Goal: Task Accomplishment & Management: Complete application form

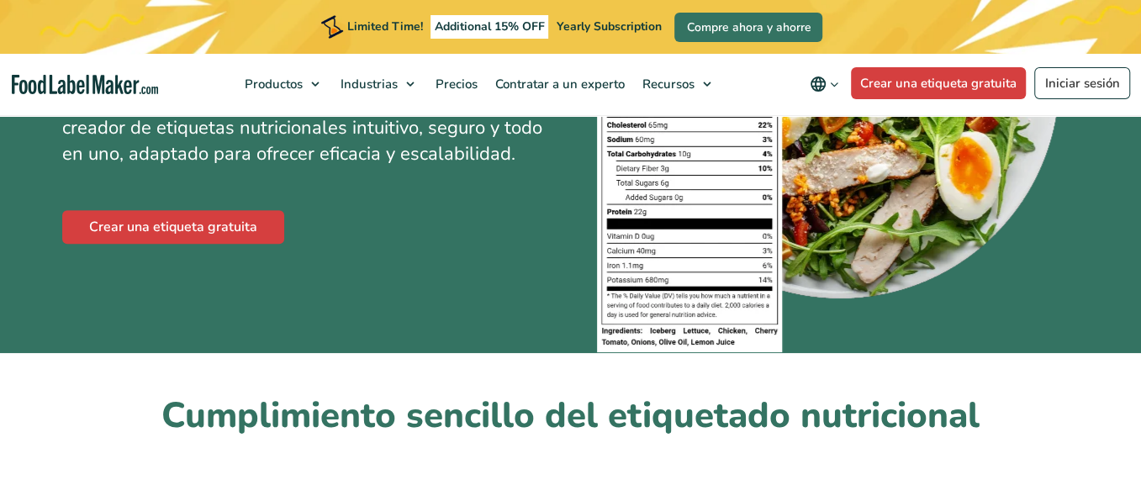
scroll to position [368, 0]
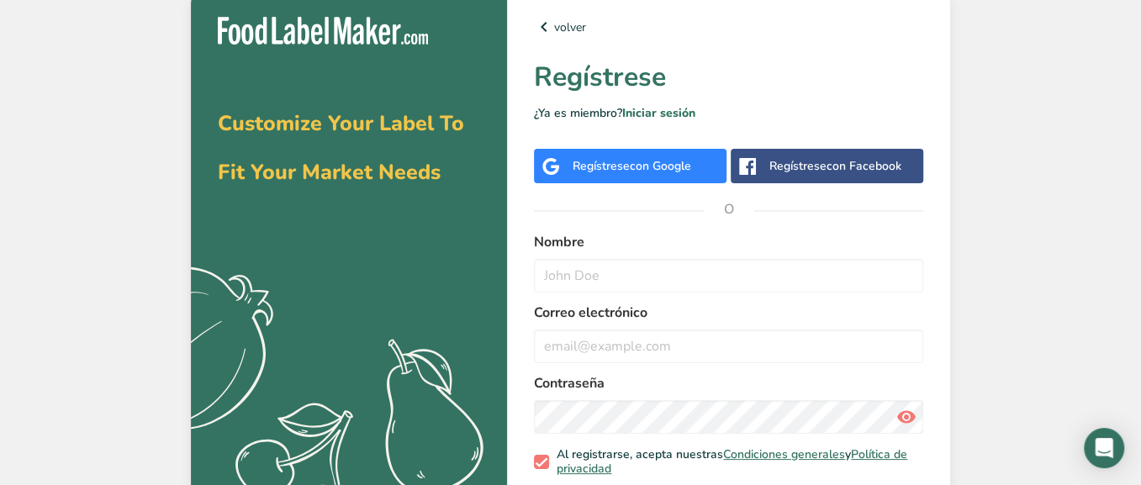
click at [679, 171] on span "con Google" at bounding box center [660, 166] width 61 height 16
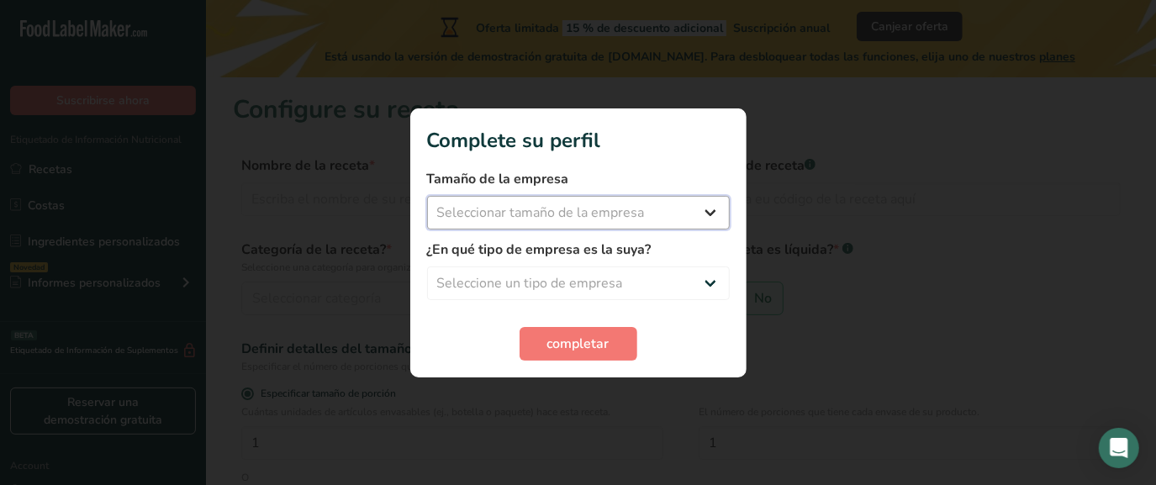
click at [678, 210] on select "Seleccionar tamaño de la empresa Menos de 10 empleados De 10 a 50 empleados De …" at bounding box center [578, 213] width 303 height 34
select select "1"
click at [427, 196] on select "Seleccionar tamaño de la empresa Menos de 10 empleados De 10 a 50 empleados De …" at bounding box center [578, 213] width 303 height 34
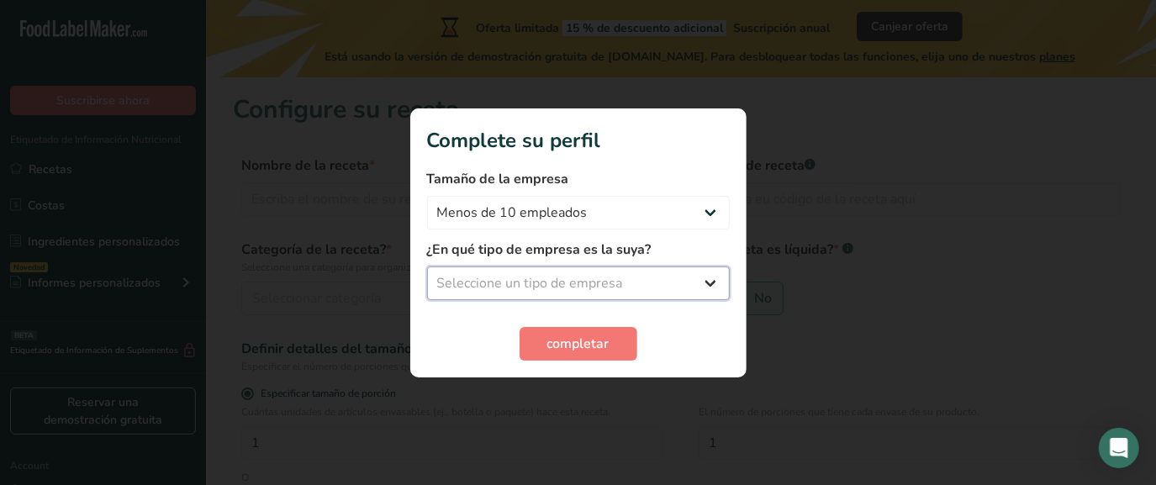
click at [601, 282] on select "Seleccione un tipo de empresa Fabricante de alimentos envasados Restaurante y c…" at bounding box center [578, 283] width 303 height 34
select select "1"
click at [427, 266] on select "Seleccione un tipo de empresa Fabricante de alimentos envasados Restaurante y c…" at bounding box center [578, 283] width 303 height 34
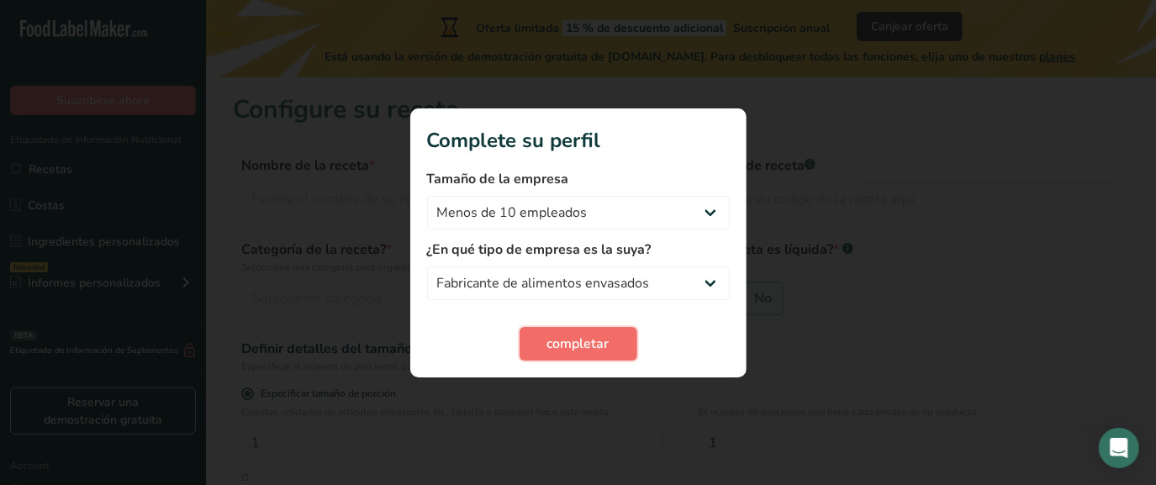
click at [609, 342] on button "completar" at bounding box center [578, 344] width 118 height 34
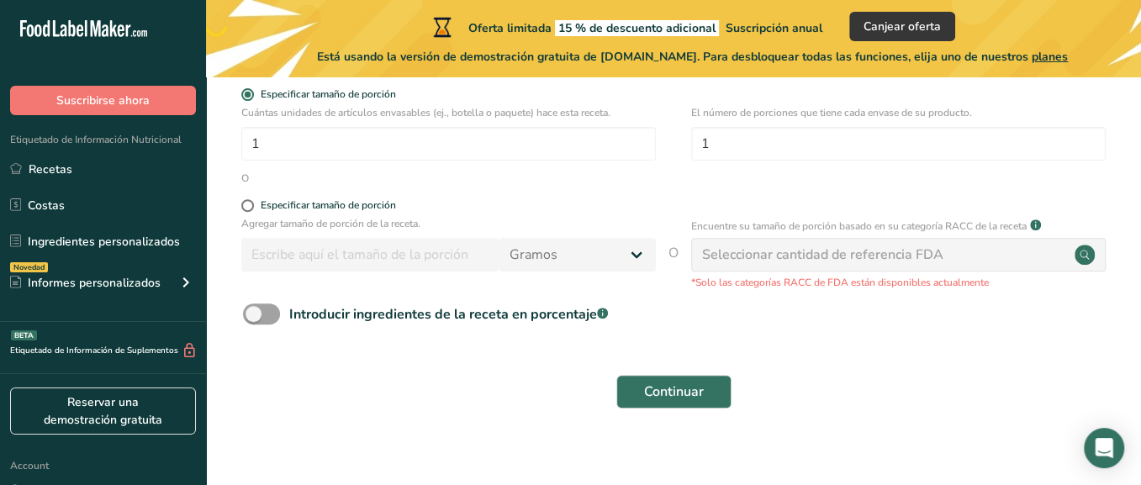
scroll to position [329, 0]
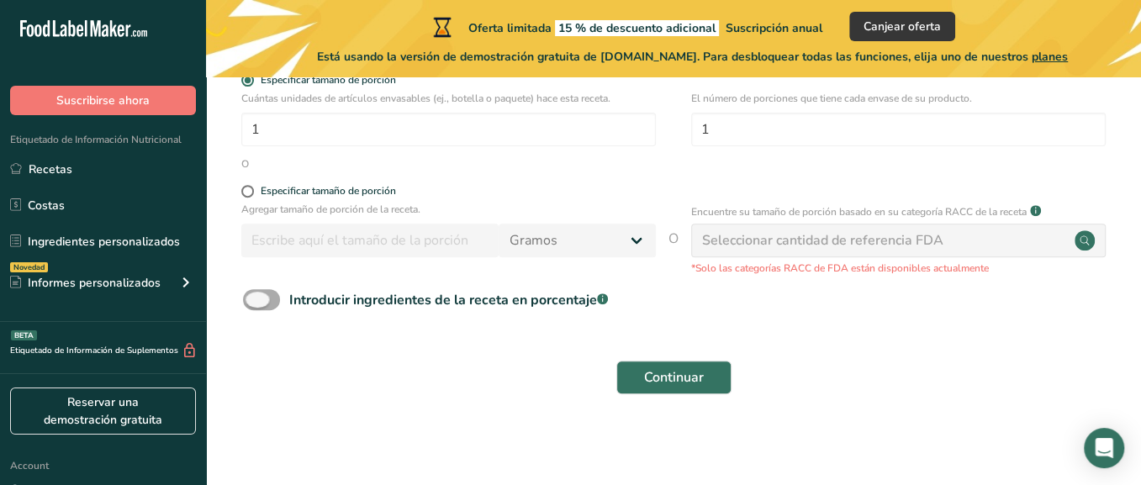
click at [266, 299] on span at bounding box center [261, 299] width 37 height 21
click at [254, 299] on input "Introducir ingredientes de la receta en porcentaje .a-a{fill:#347362;}.b-a{fill…" at bounding box center [248, 299] width 11 height 11
checkbox input "true"
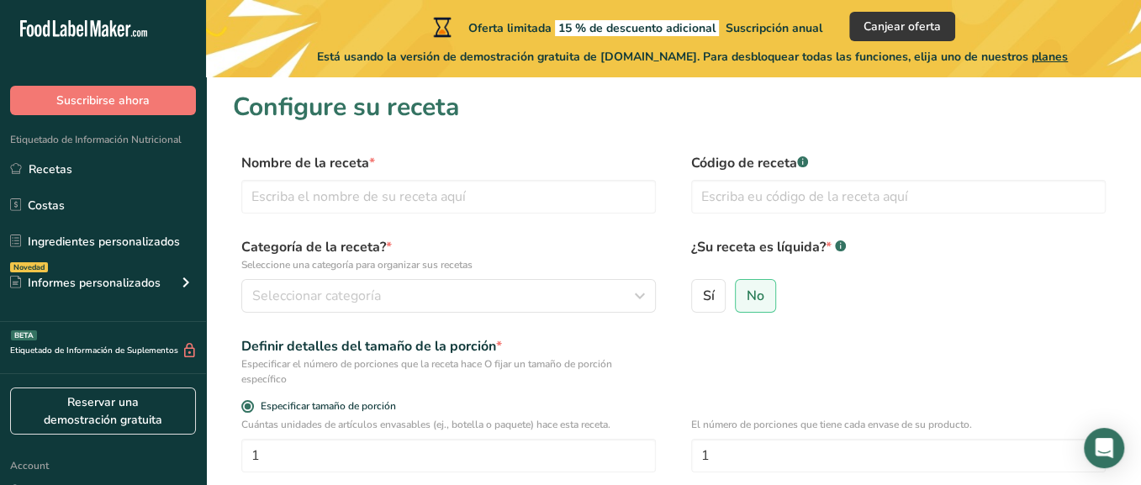
scroll to position [0, 0]
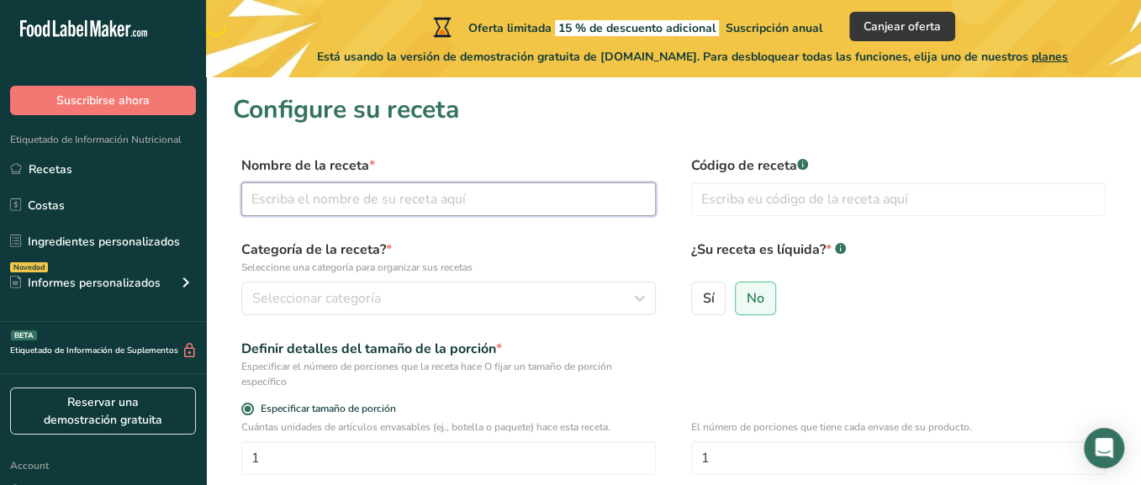
click at [519, 207] on input "text" at bounding box center [448, 199] width 414 height 34
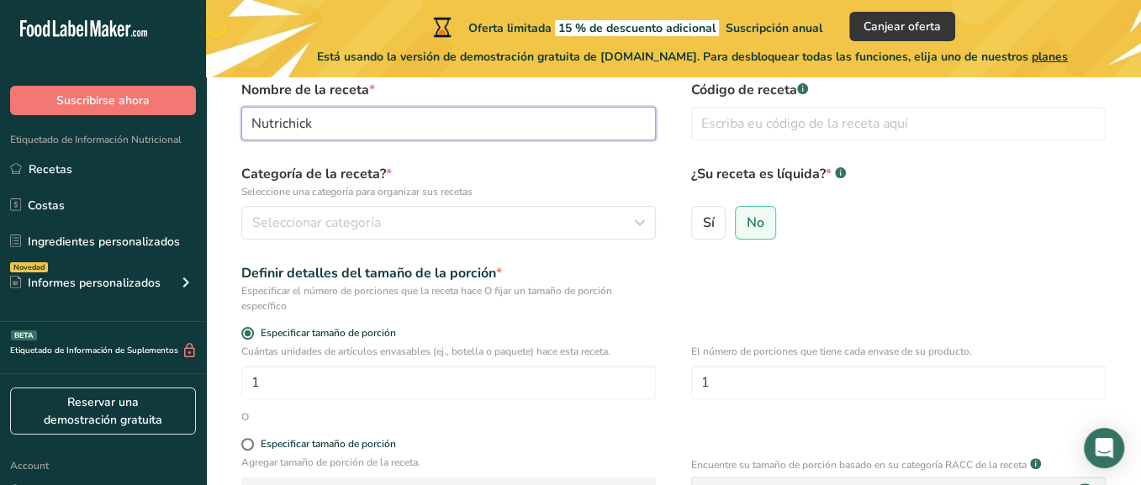
scroll to position [105, 0]
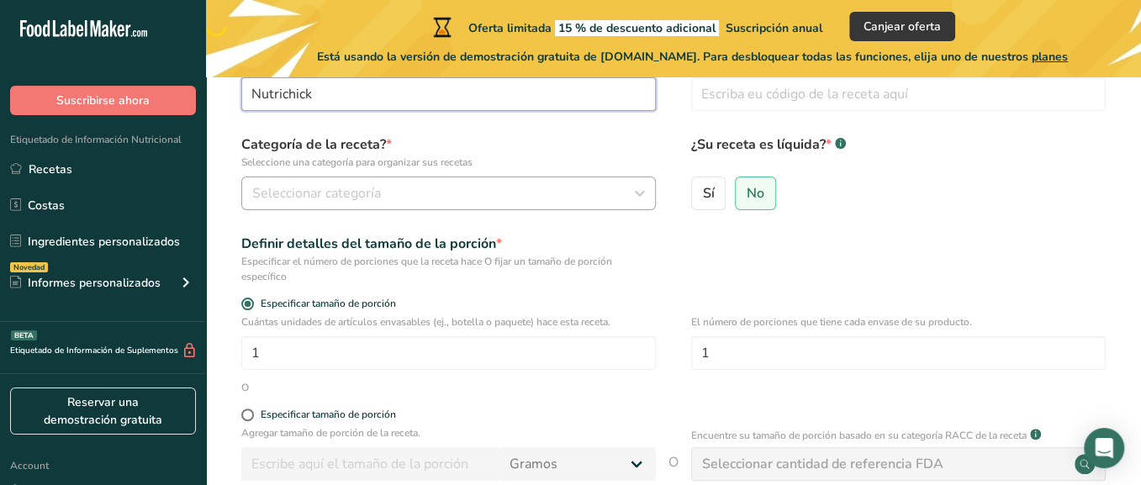
type input "Nutrichick"
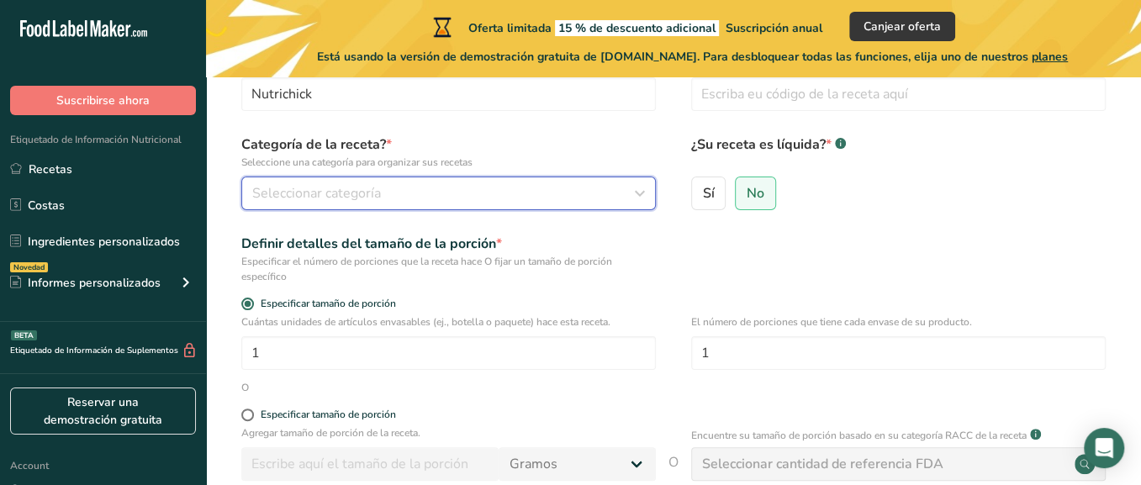
click at [393, 194] on div "Seleccionar categoría" at bounding box center [443, 193] width 382 height 20
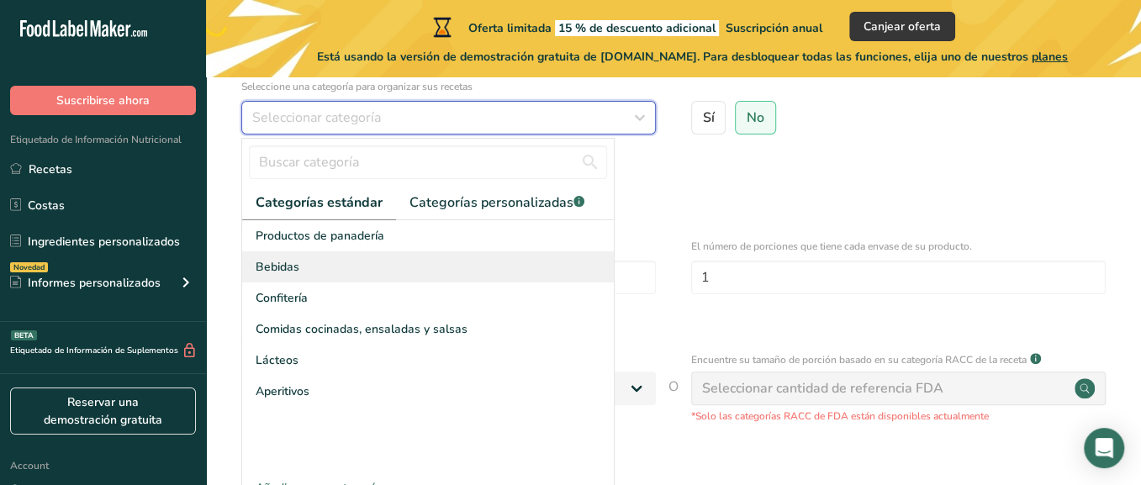
scroll to position [209, 0]
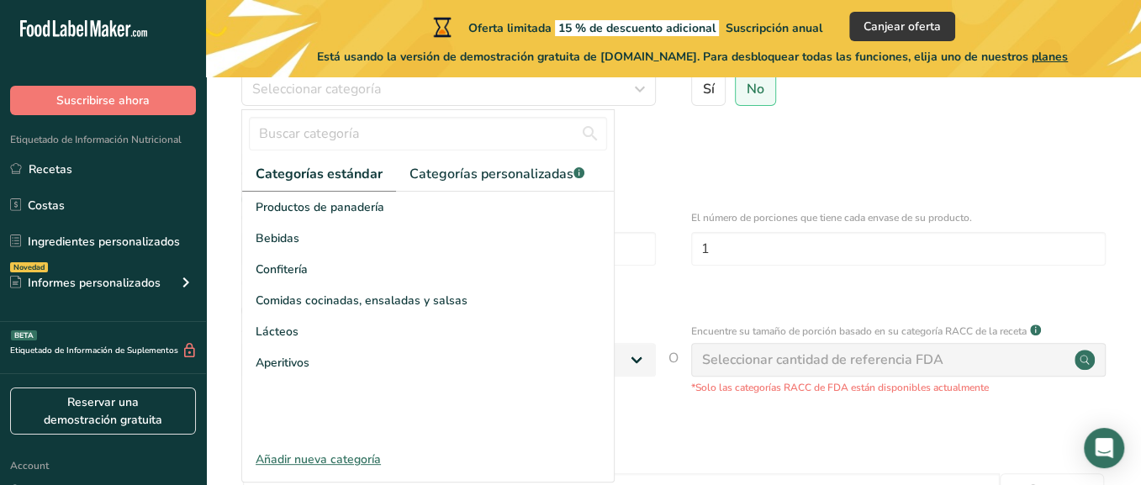
click at [331, 457] on div "Añadir nueva categoría" at bounding box center [427, 460] width 371 height 18
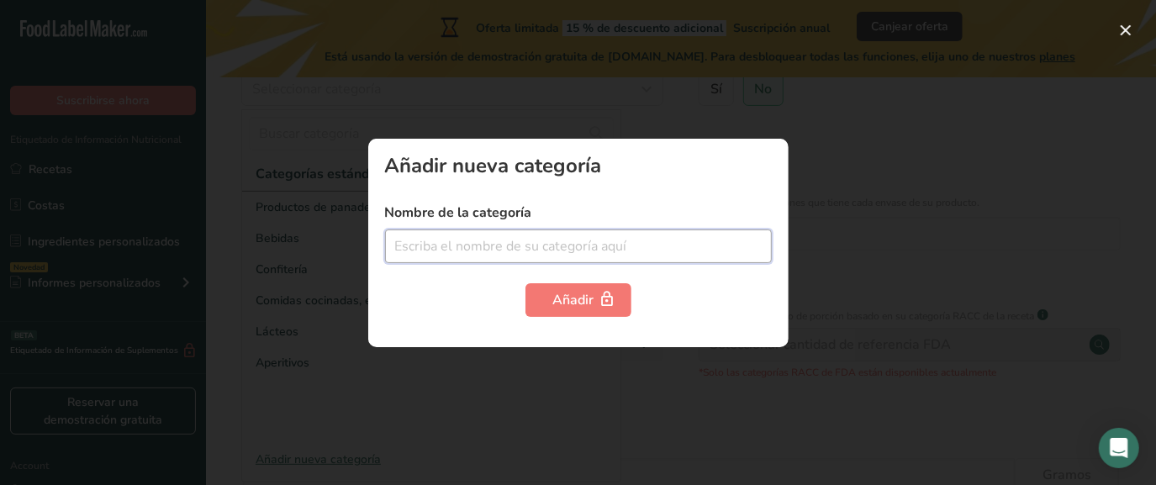
click at [431, 237] on input "text" at bounding box center [578, 246] width 387 height 34
type input "Cárnicos"
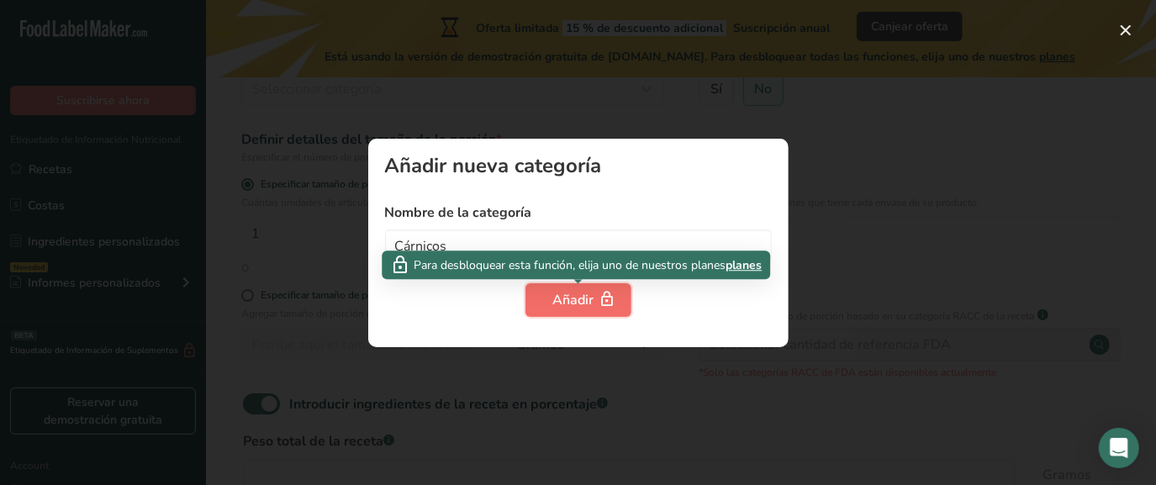
click at [595, 298] on div "Añadir" at bounding box center [578, 300] width 50 height 20
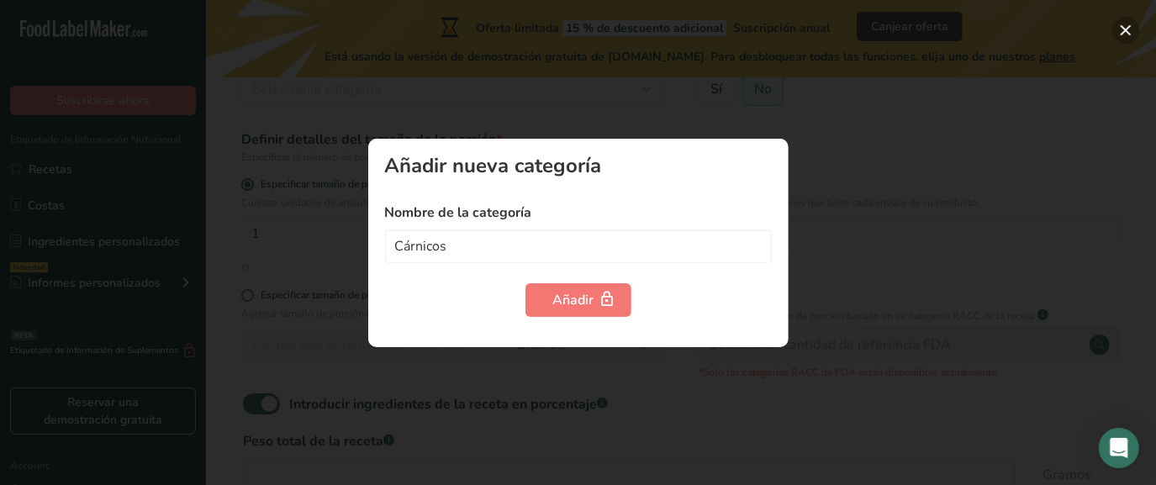
click at [1130, 29] on button "button" at bounding box center [1125, 30] width 27 height 27
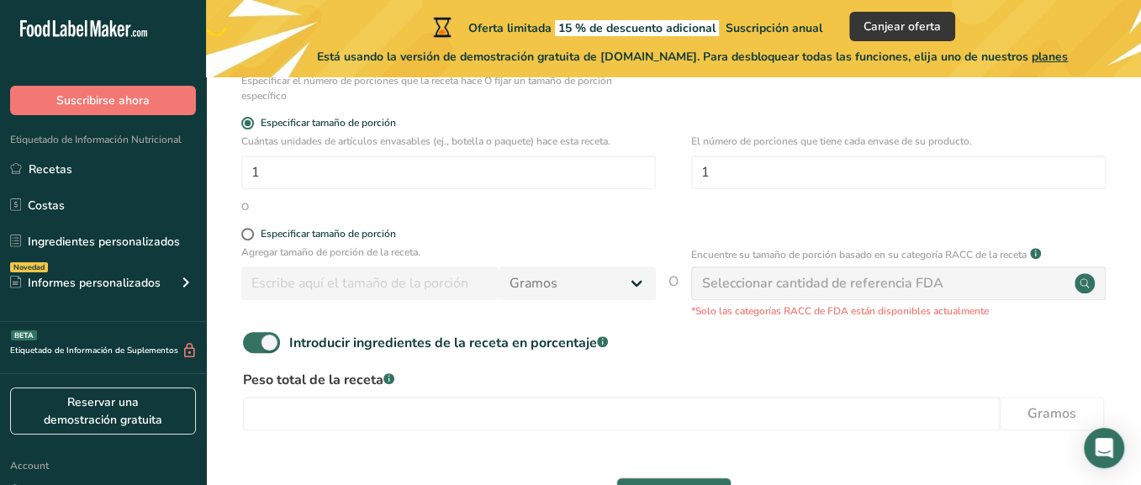
scroll to position [314, 0]
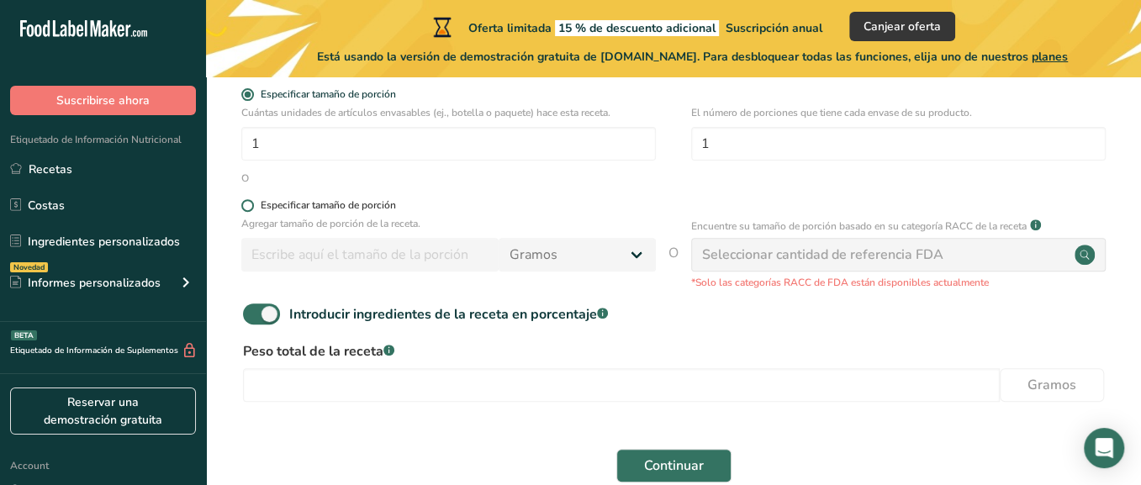
click at [244, 200] on span at bounding box center [247, 205] width 13 height 13
click at [244, 200] on input "Especificar tamaño de porción" at bounding box center [246, 205] width 11 height 11
radio input "true"
radio input "false"
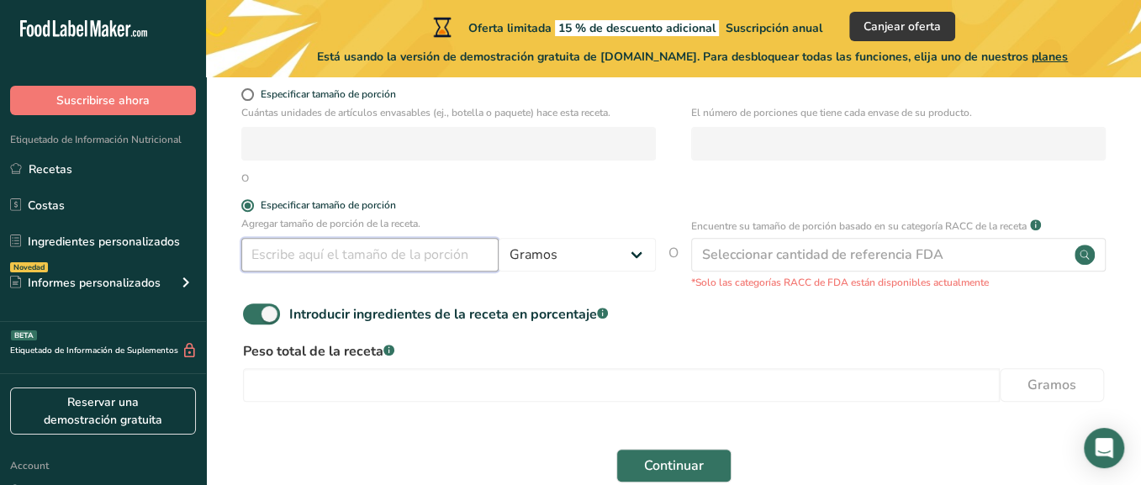
click at [404, 264] on input "number" at bounding box center [369, 255] width 257 height 34
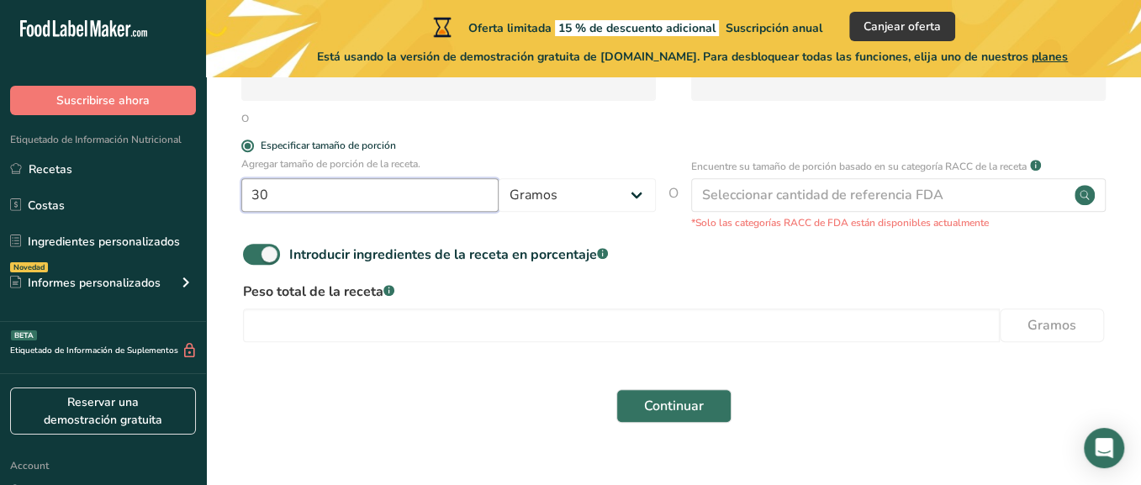
scroll to position [402, 0]
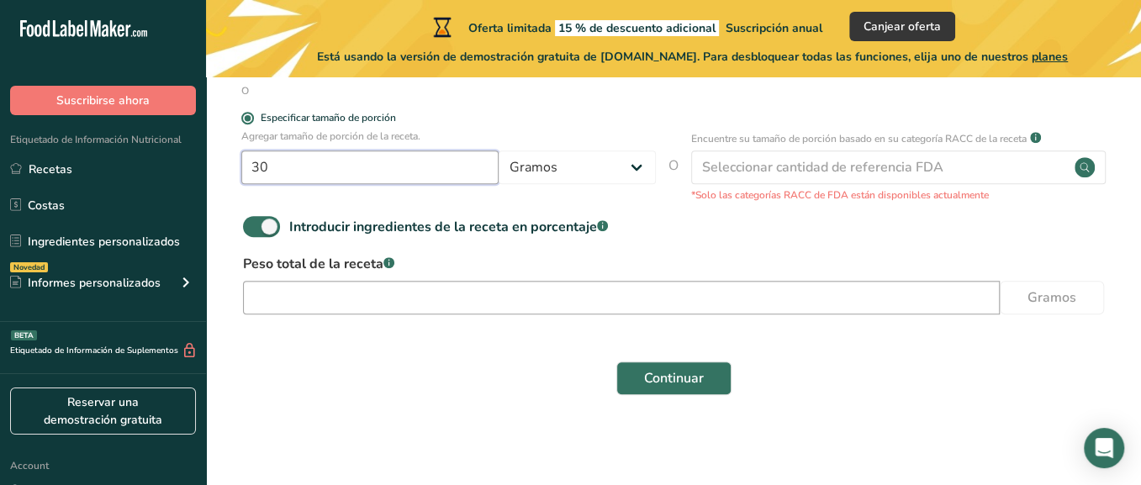
type input "30"
click at [592, 297] on input "number" at bounding box center [621, 298] width 756 height 34
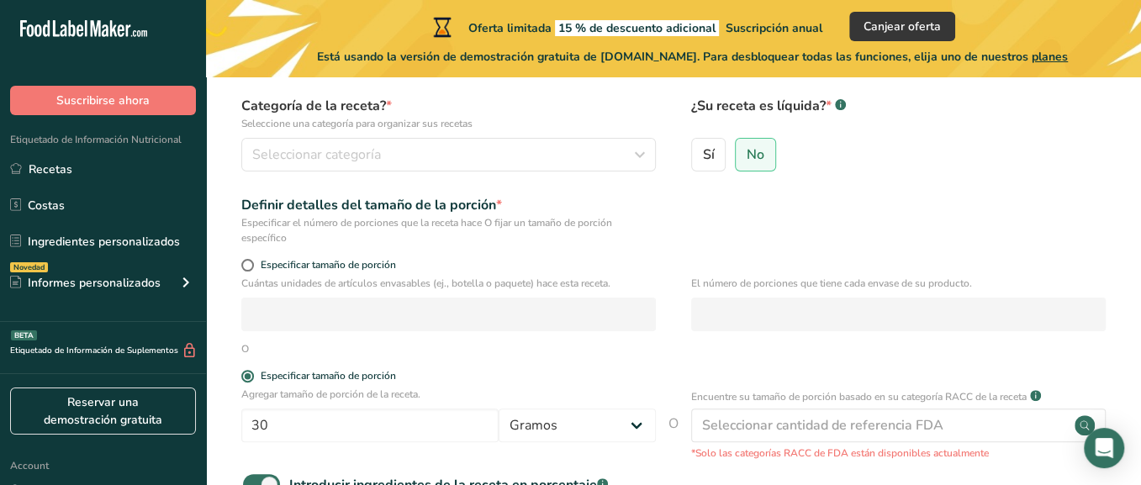
scroll to position [143, 0]
type input "400.002"
click at [245, 265] on span at bounding box center [247, 266] width 13 height 13
click at [245, 265] on input "Especificar tamaño de porción" at bounding box center [246, 266] width 11 height 11
radio input "true"
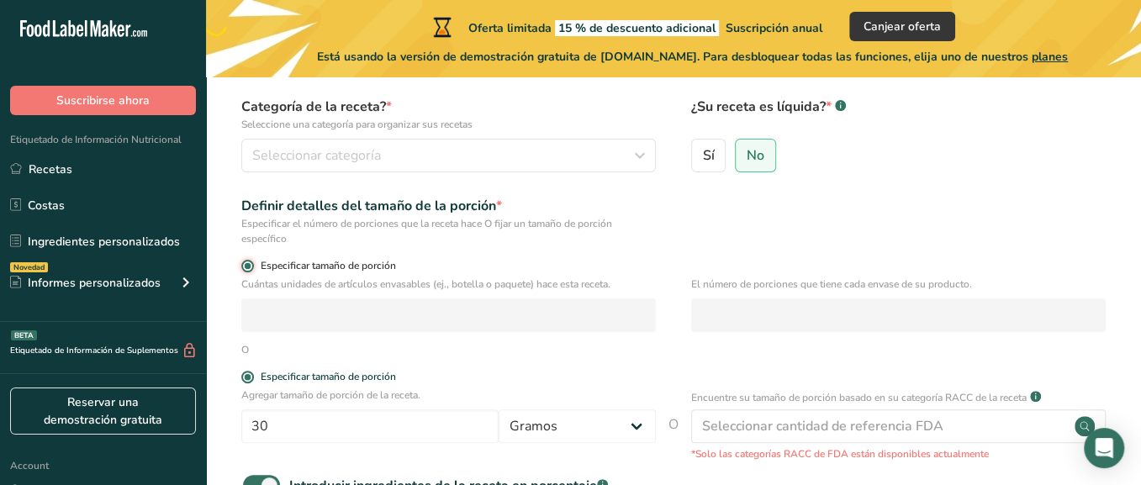
radio input "false"
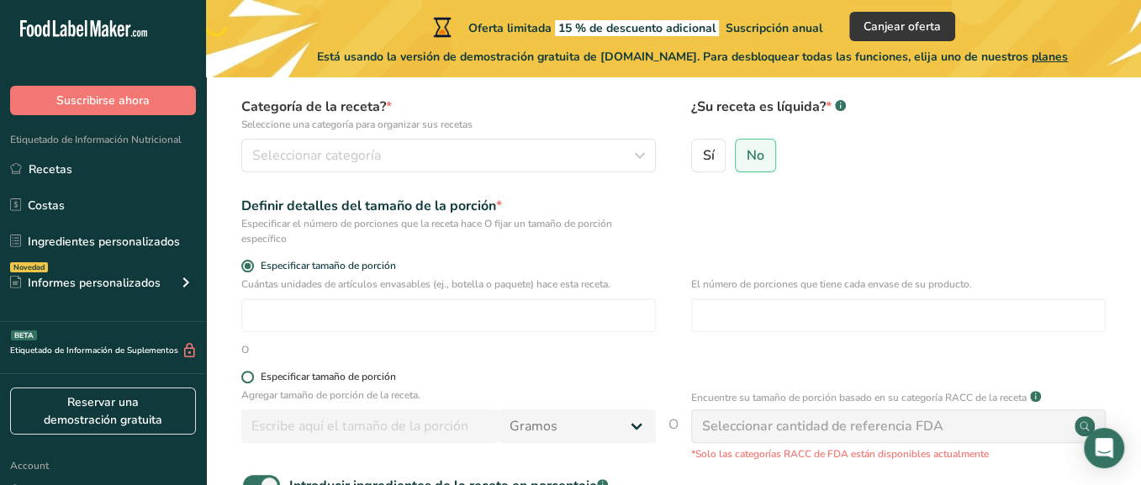
click at [244, 377] on span at bounding box center [247, 377] width 13 height 13
click at [244, 377] on input "Especificar tamaño de porción" at bounding box center [246, 376] width 11 height 11
radio input "true"
radio input "false"
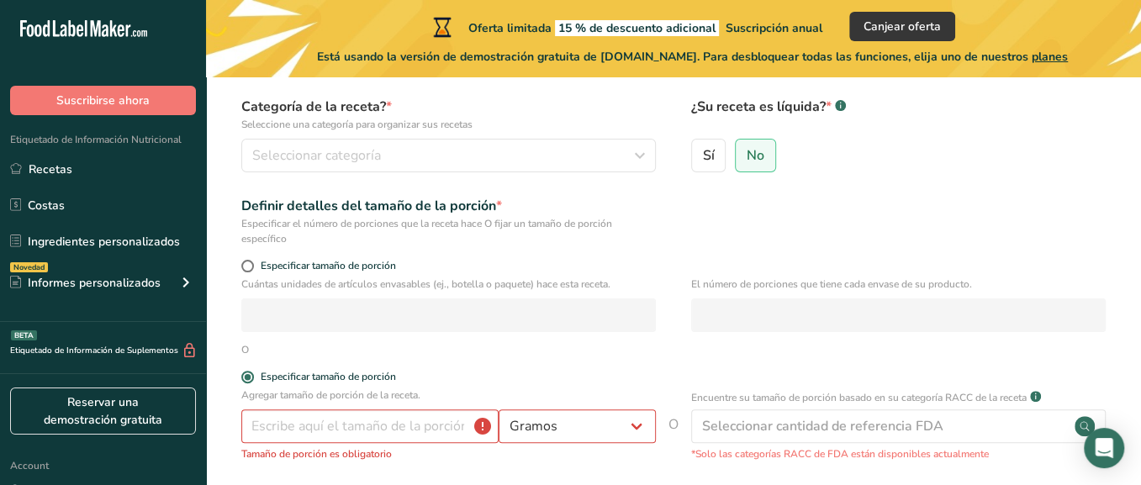
click at [363, 444] on div "Agregar tamaño de porción de la receta. Gramos kg mg mcg libras onza litro mL o…" at bounding box center [448, 424] width 414 height 74
click at [345, 430] on input "number" at bounding box center [369, 426] width 257 height 34
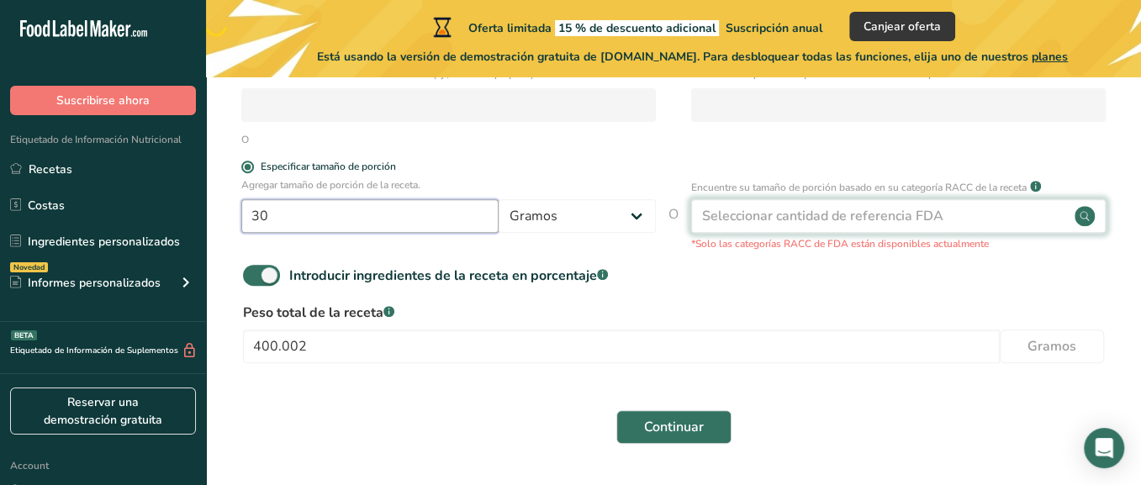
scroll to position [402, 0]
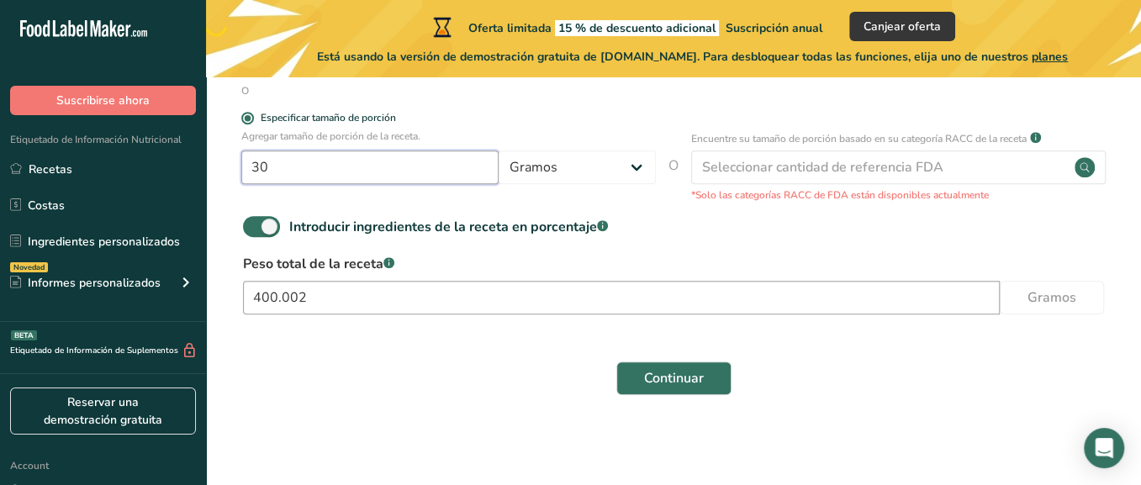
type input "30"
click at [606, 303] on input "400.002" at bounding box center [621, 298] width 756 height 34
type input "400"
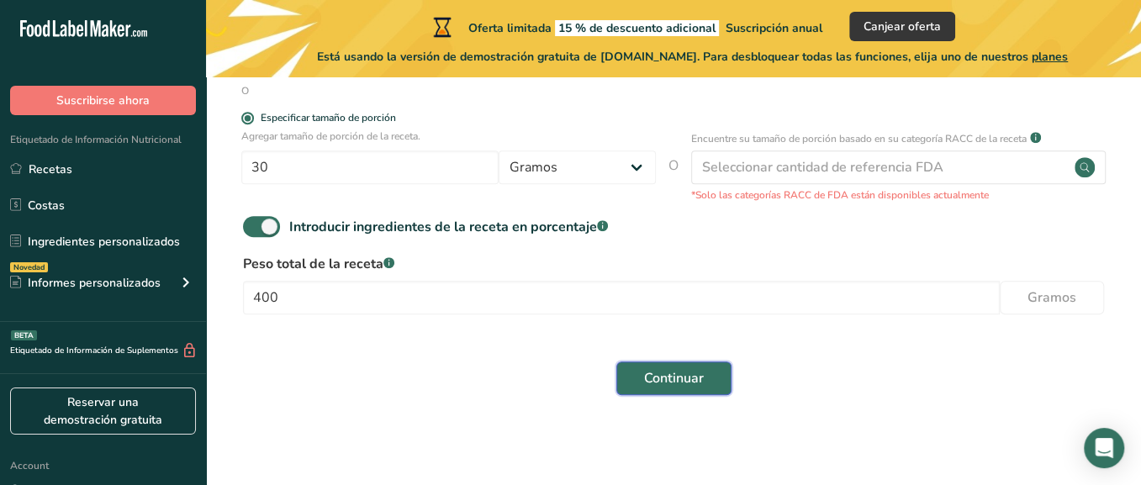
click at [649, 361] on button "Continuar" at bounding box center [673, 378] width 115 height 34
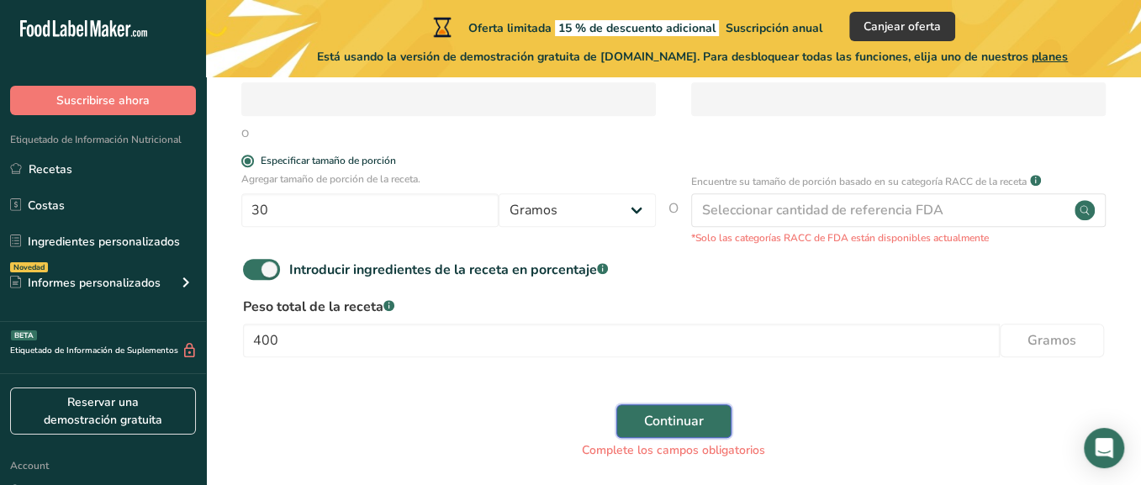
scroll to position [369, 0]
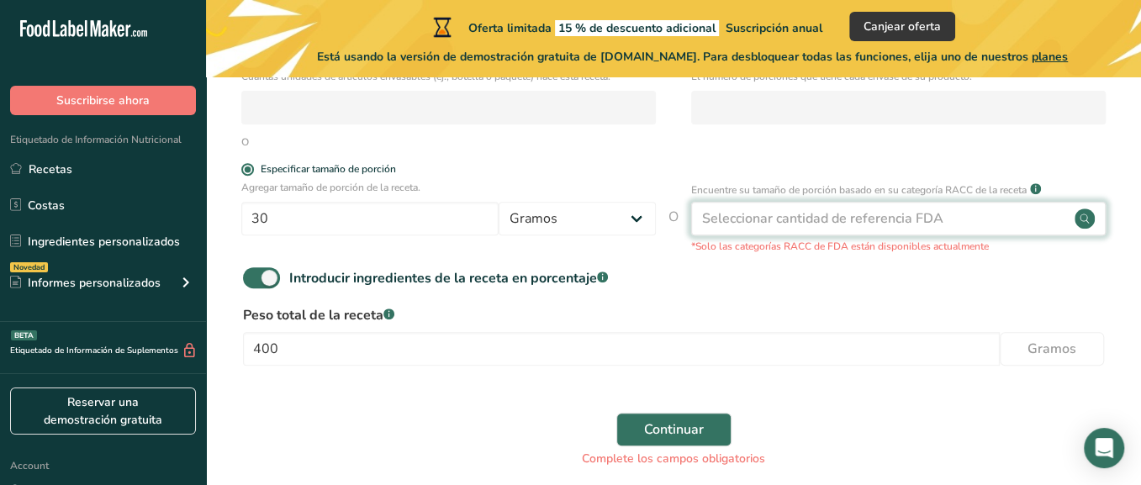
click at [799, 218] on div "Seleccionar cantidad de referencia FDA" at bounding box center [822, 218] width 241 height 20
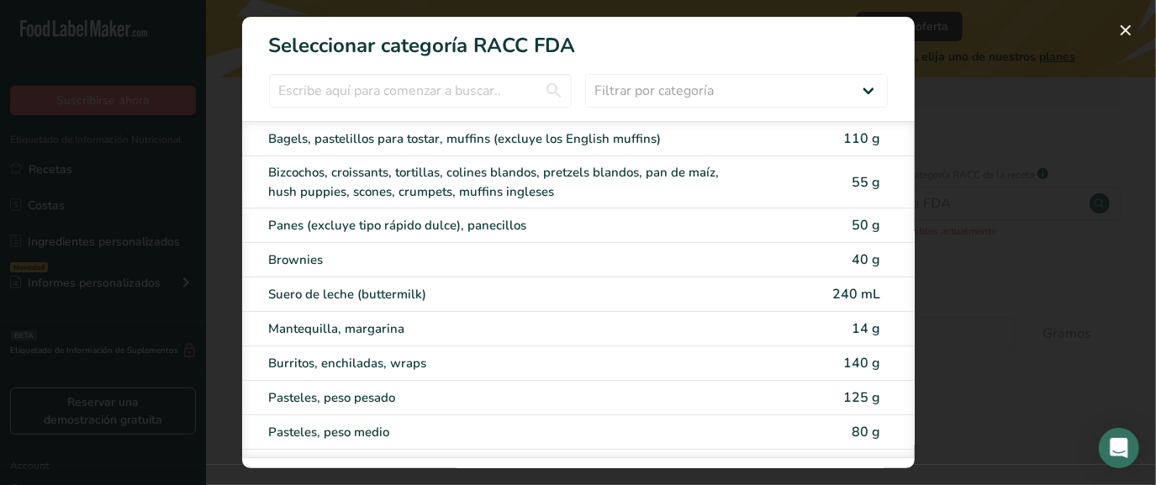
click at [672, 69] on section "Seleccionar categoría RACC FDA Filtrar por categoría Todos Productos de panader…" at bounding box center [578, 242] width 672 height 451
click at [672, 82] on select "Filtrar por categoría Todos Productos de panadería Bebidas Cereales y otros pro…" at bounding box center [736, 91] width 303 height 34
click at [585, 74] on select "Filtrar por categoría Todos Productos de panadería Bebidas Cereales y otros pro…" at bounding box center [736, 91] width 303 height 34
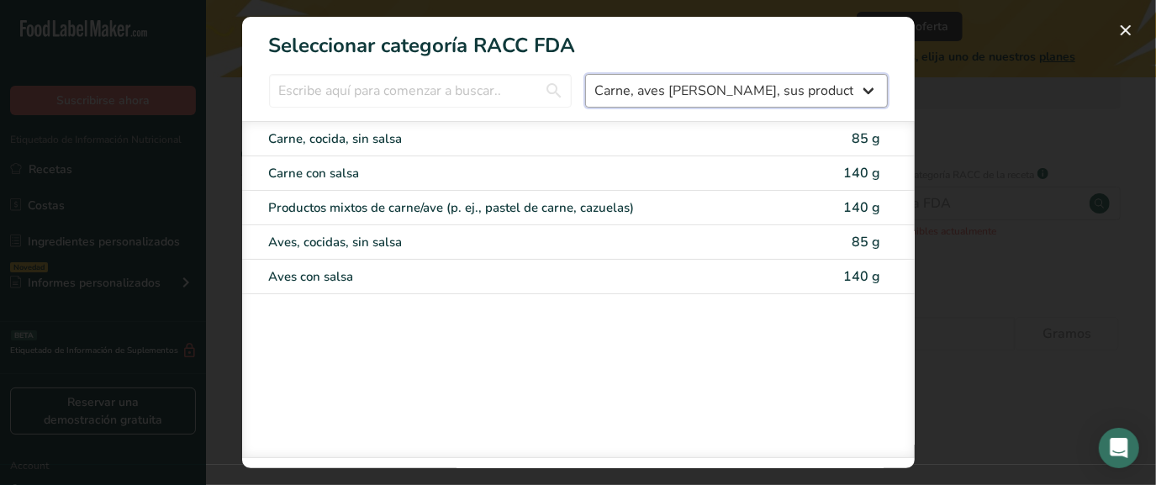
click at [703, 87] on select "Todos Productos de panadería Bebidas Cereales y otros productos de granos Produ…" at bounding box center [736, 91] width 303 height 34
select select "27"
click at [585, 74] on select "Todos Productos de panadería Bebidas Cereales y otros productos de granos Produ…" at bounding box center [736, 91] width 303 height 34
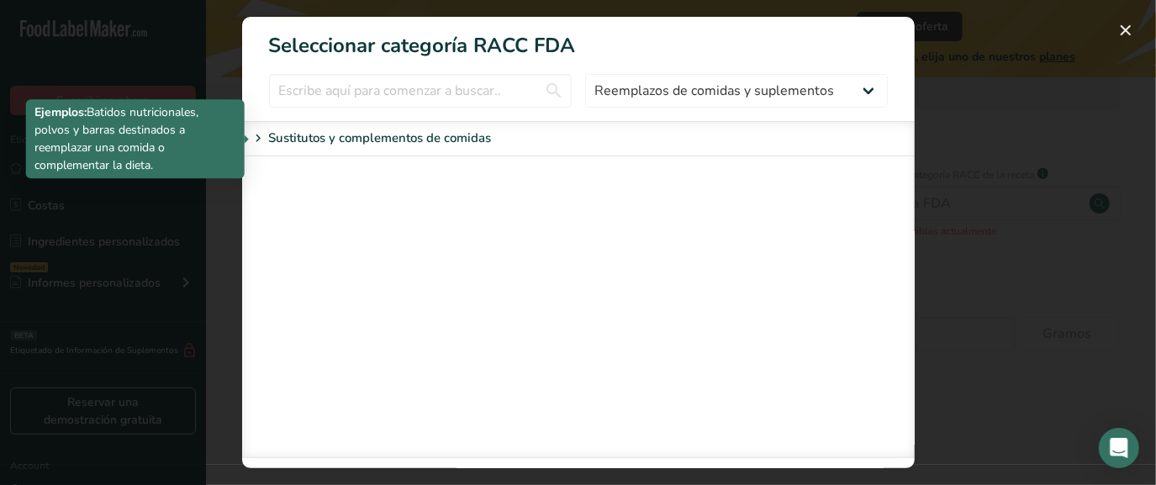
click at [254, 131] on icon "RACC Category Selection Modal" at bounding box center [258, 139] width 15 height 24
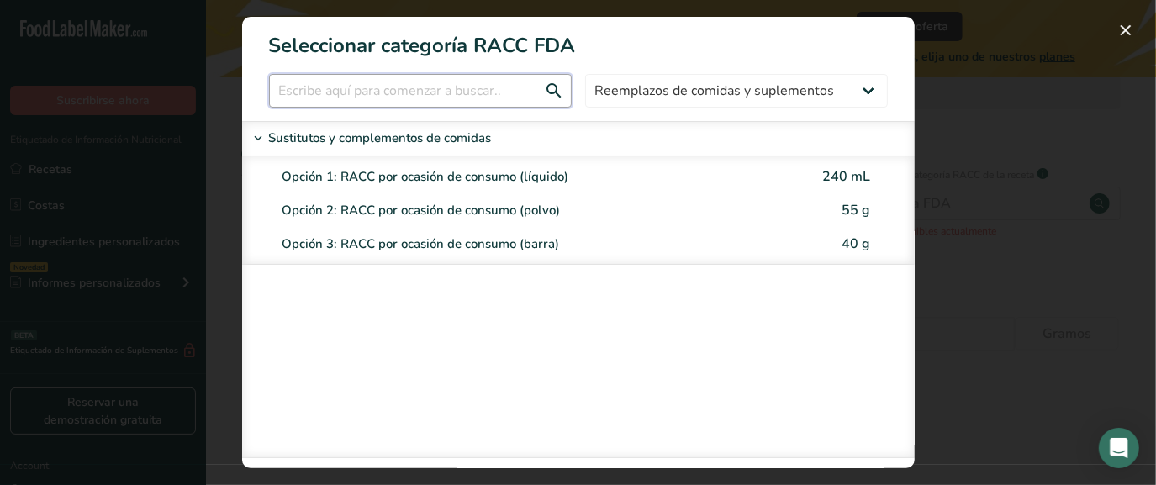
click at [506, 81] on input "RACC Category Selection Modal" at bounding box center [420, 91] width 303 height 34
drag, startPoint x: 621, startPoint y: 91, endPoint x: 622, endPoint y: 103, distance: 11.8
click at [621, 91] on select "Todos Productos de panadería Bebidas Cereales y otros productos de granos Produ…" at bounding box center [736, 91] width 303 height 34
select select "RACC Category Selection Modal"
click at [585, 74] on select "Todos Productos de panadería Bebidas Cereales y otros productos de granos Produ…" at bounding box center [736, 91] width 303 height 34
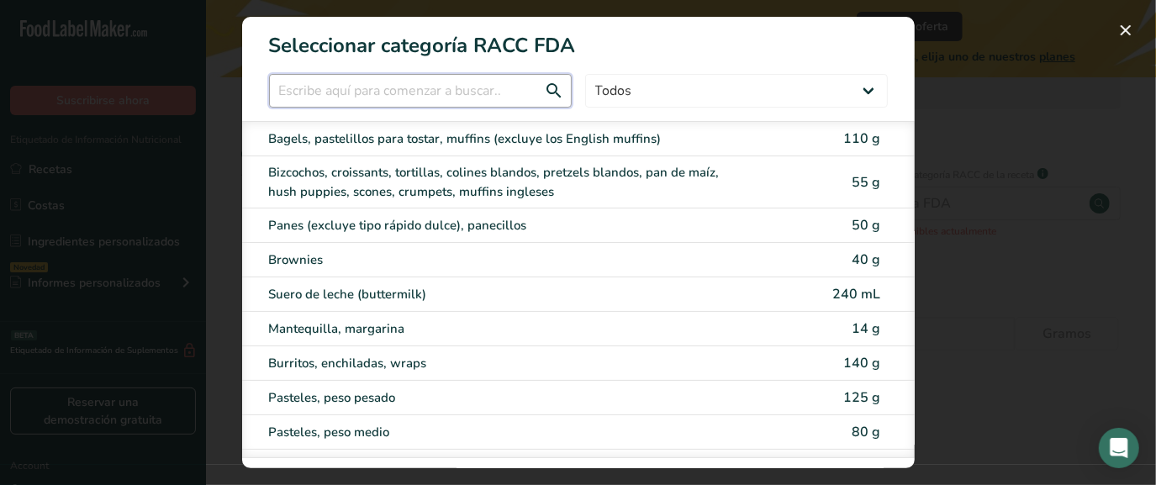
click at [372, 85] on input "RACC Category Selection Modal" at bounding box center [420, 91] width 303 height 34
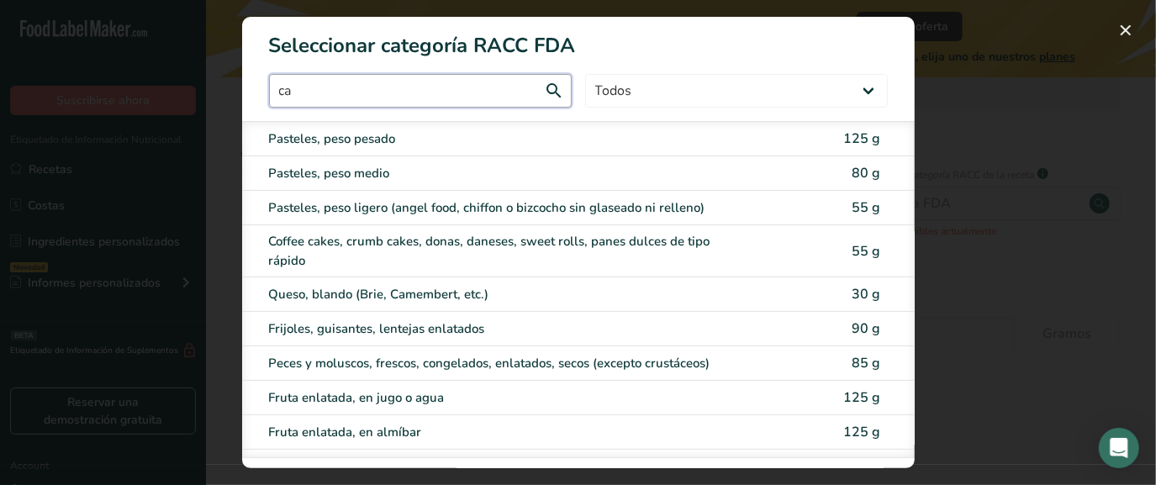
type input "c"
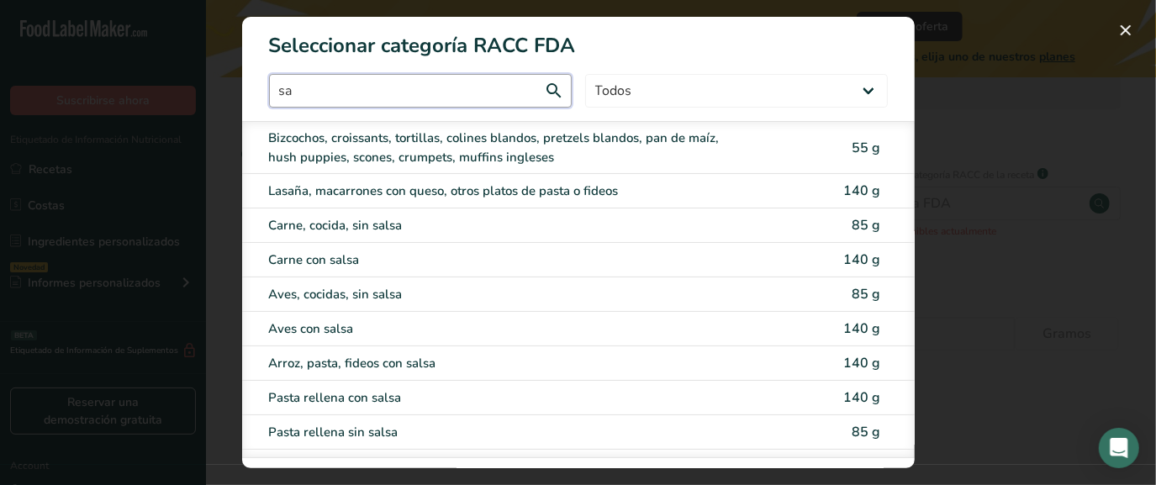
type input "s"
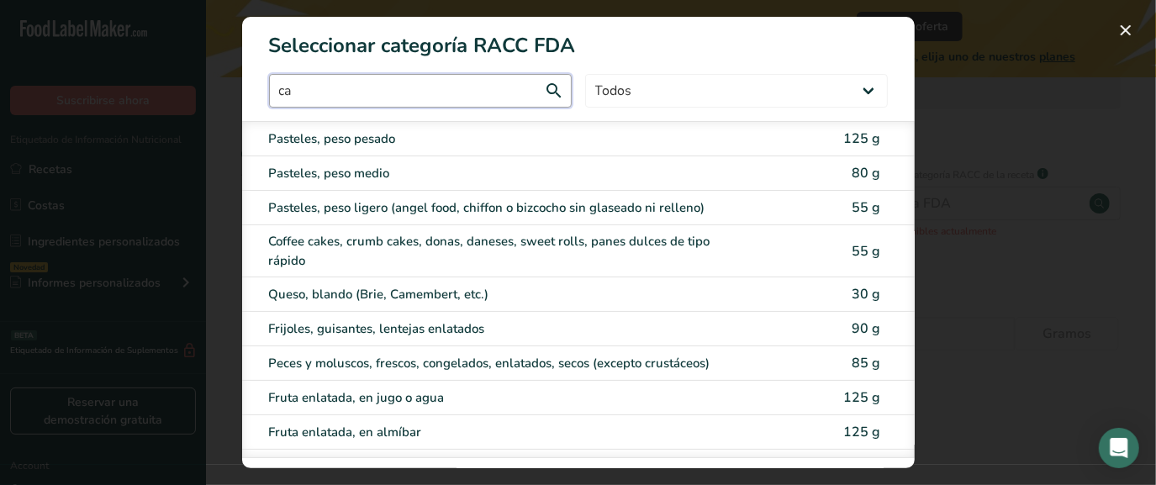
type input "c"
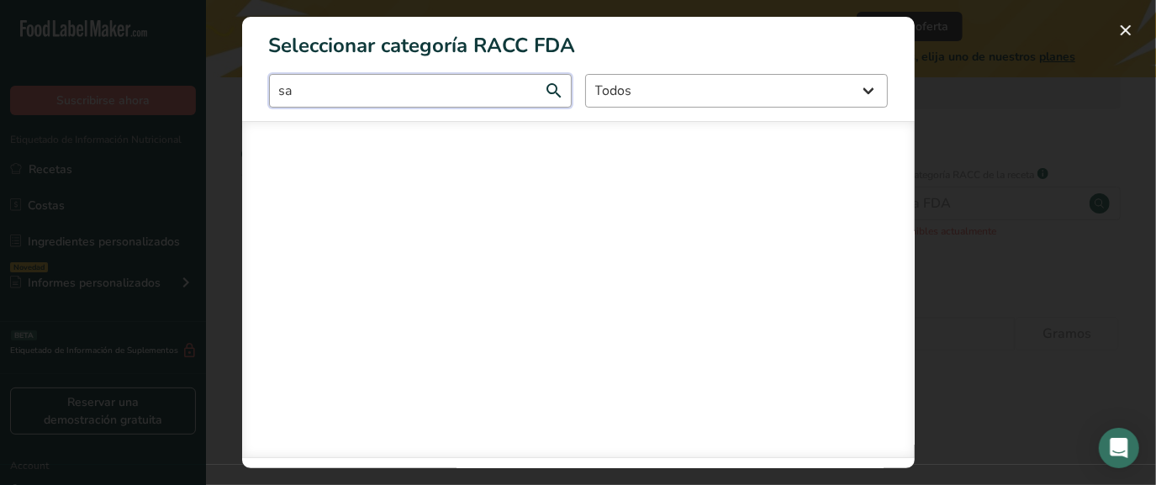
type input "s"
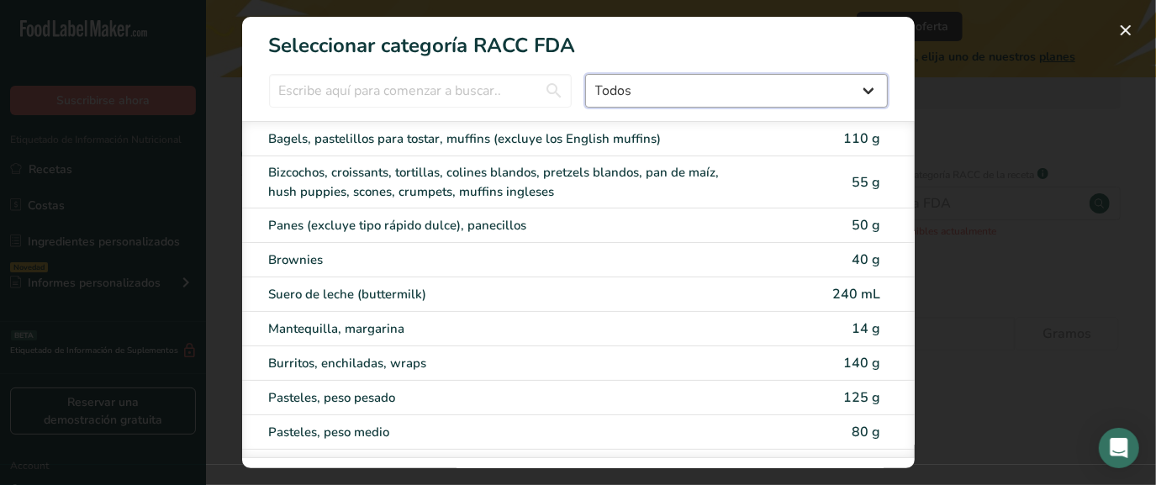
click at [621, 94] on select "Todos Productos de panadería Bebidas Cereales y otros productos de granos Produ…" at bounding box center [736, 91] width 303 height 34
select select "16"
click at [585, 74] on select "Todos Productos de panadería Bebidas Cereales y otros productos de granos Produ…" at bounding box center [736, 91] width 303 height 34
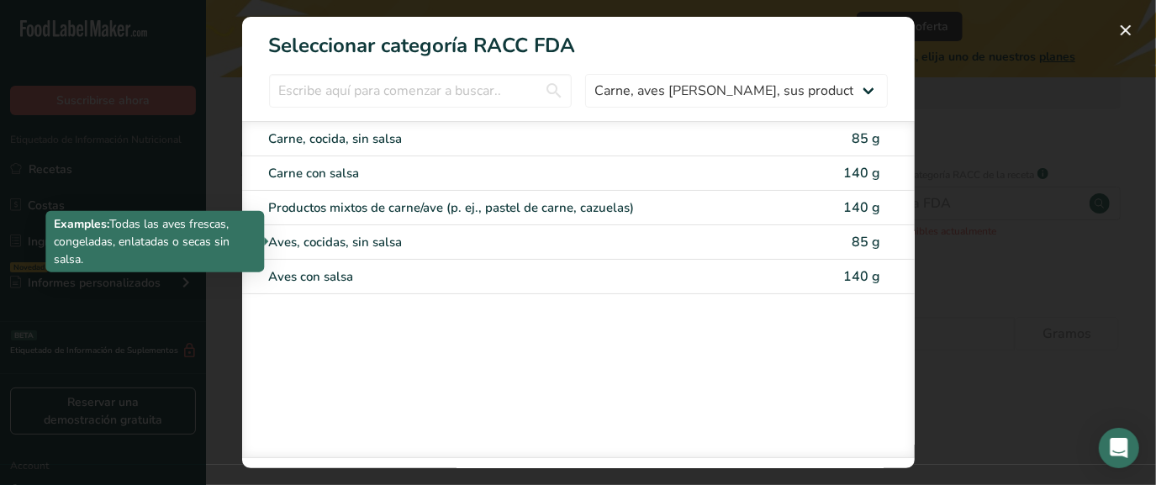
click at [317, 245] on div "Aves, cocidas, sin salsa" at bounding box center [507, 242] width 477 height 19
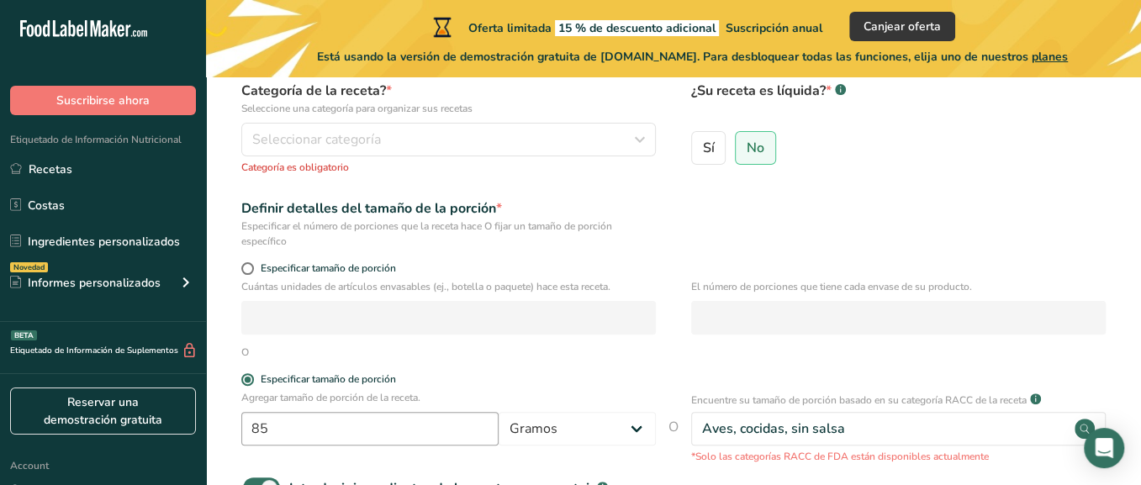
scroll to position [264, 0]
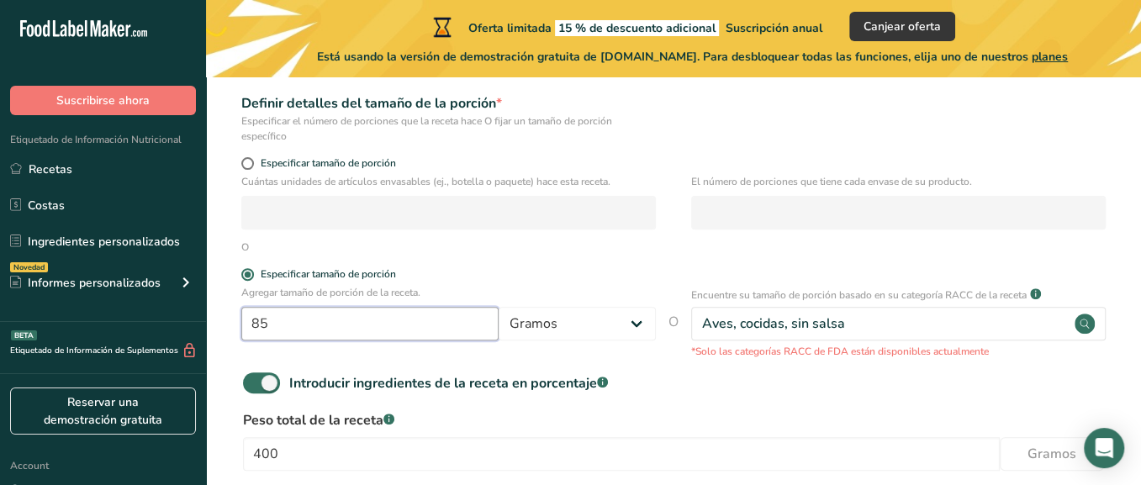
click at [296, 309] on input "85" at bounding box center [369, 324] width 257 height 34
type input "8"
type input "30"
click at [509, 358] on form "Nombre de la receta * Nutrichick Código de receta .a-a{fill:#347362;}.b-a{fill:…" at bounding box center [673, 237] width 881 height 691
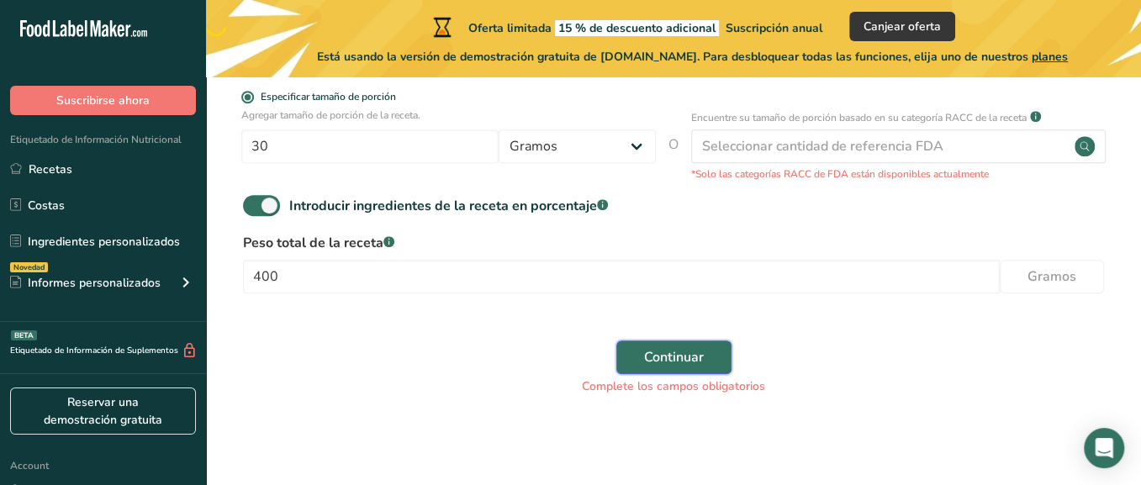
click at [671, 347] on span "Continuar" at bounding box center [674, 357] width 60 height 20
